Goal: Book appointment/travel/reservation

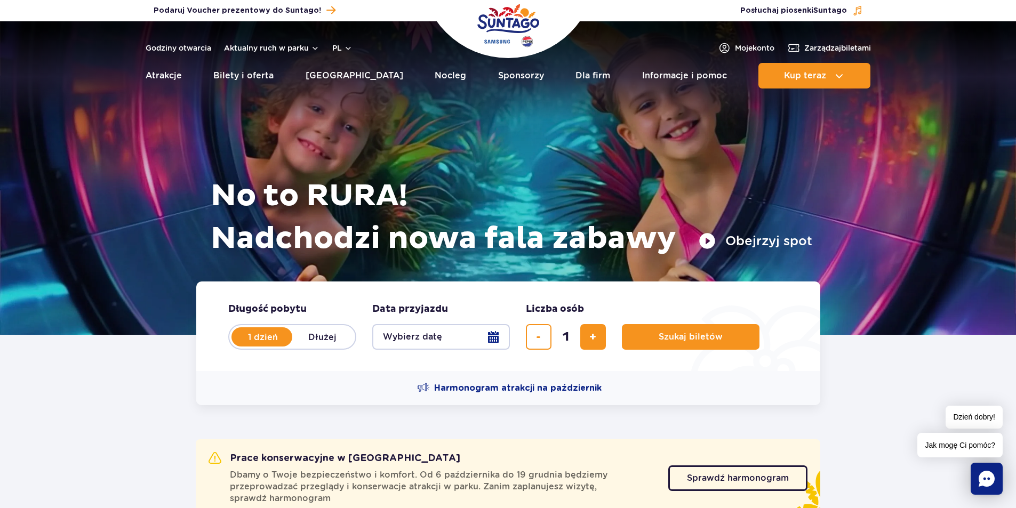
drag, startPoint x: 595, startPoint y: 336, endPoint x: 557, endPoint y: 331, distance: 38.7
click at [595, 337] on span "dodaj bilet" at bounding box center [593, 337] width 7 height 0
type input "2"
click at [495, 337] on button "Wybierz datę" at bounding box center [441, 337] width 138 height 26
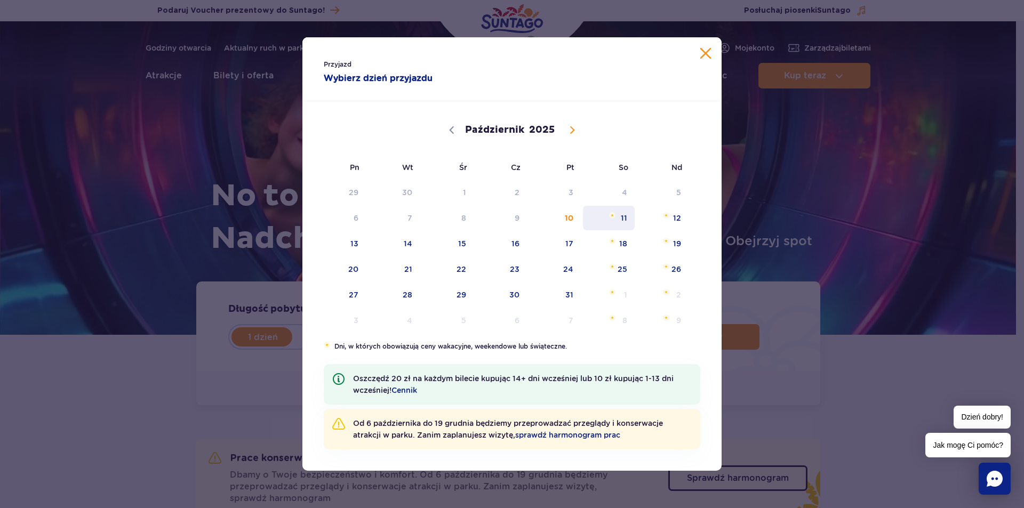
click at [615, 221] on span "11" at bounding box center [609, 218] width 54 height 25
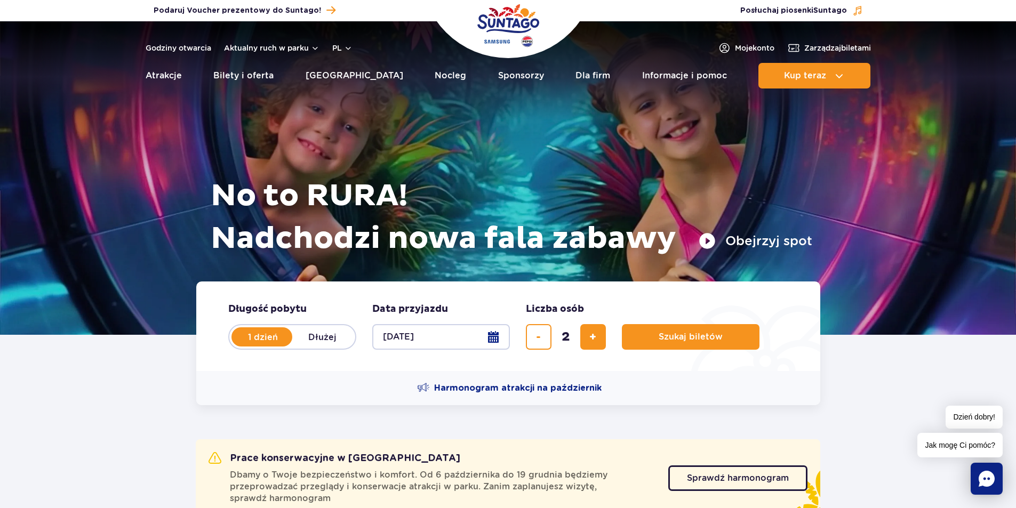
scroll to position [160, 0]
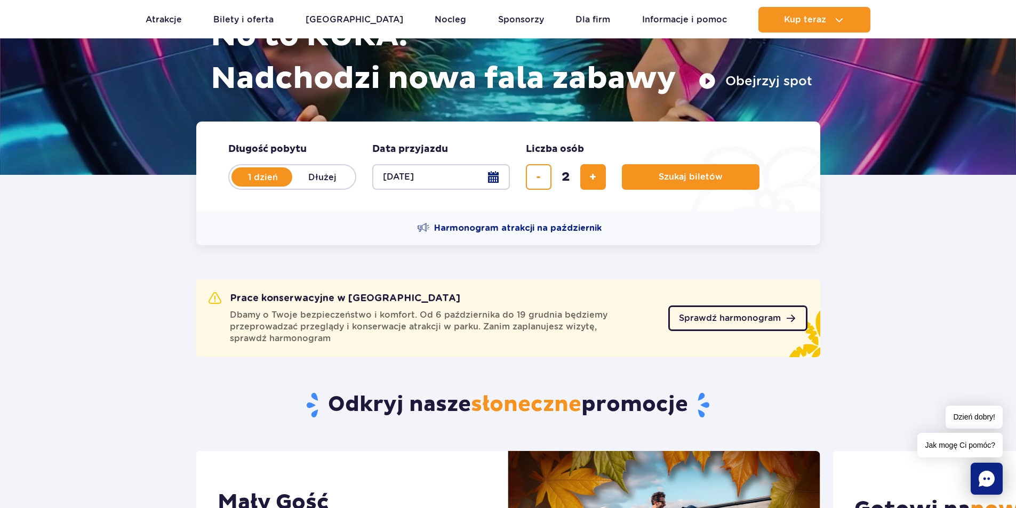
click at [719, 320] on span "Sprawdź harmonogram" at bounding box center [730, 318] width 102 height 9
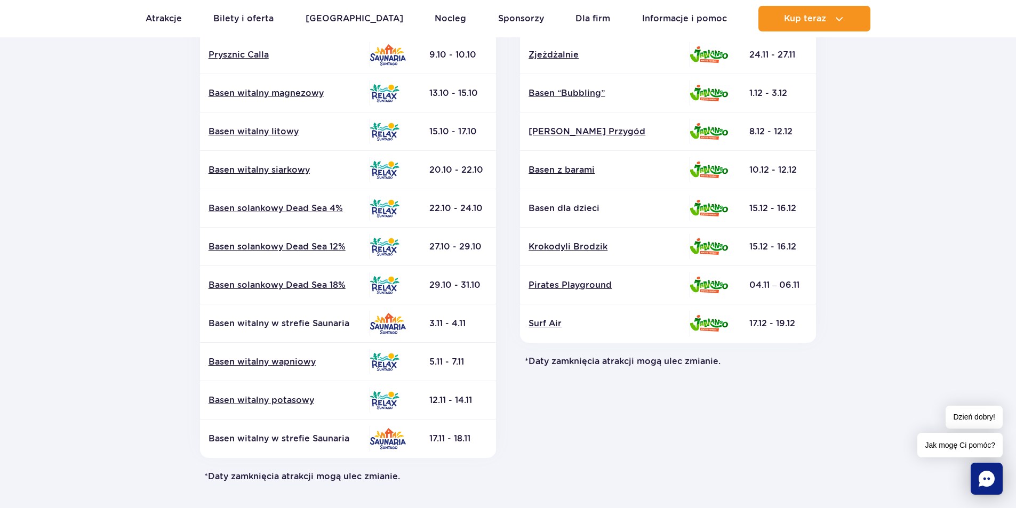
scroll to position [160, 0]
